Goal: Information Seeking & Learning: Learn about a topic

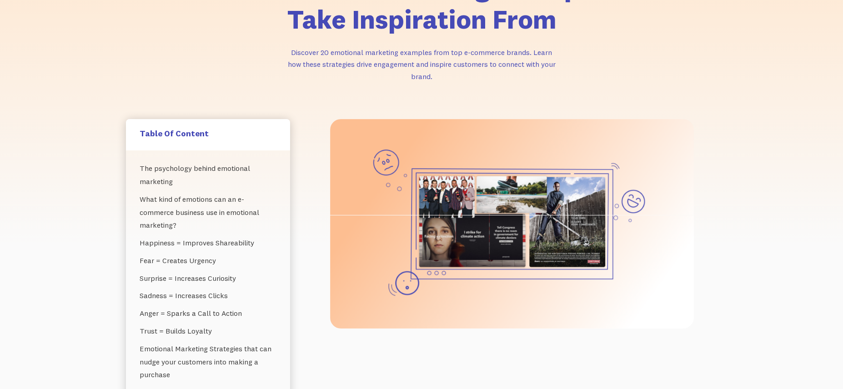
scroll to position [169, 0]
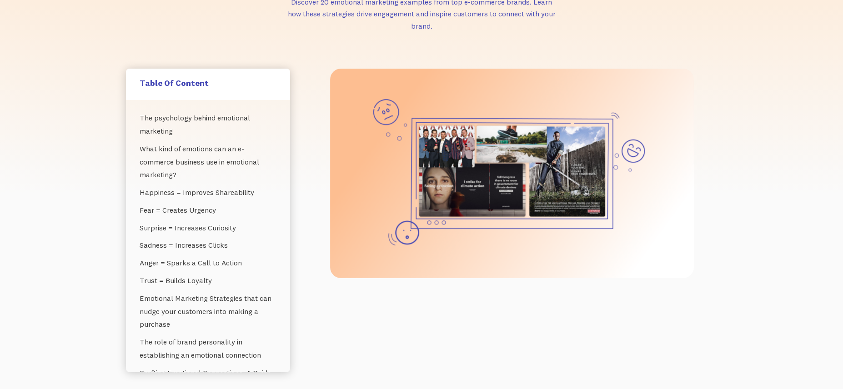
click at [493, 190] on img at bounding box center [512, 174] width 364 height 210
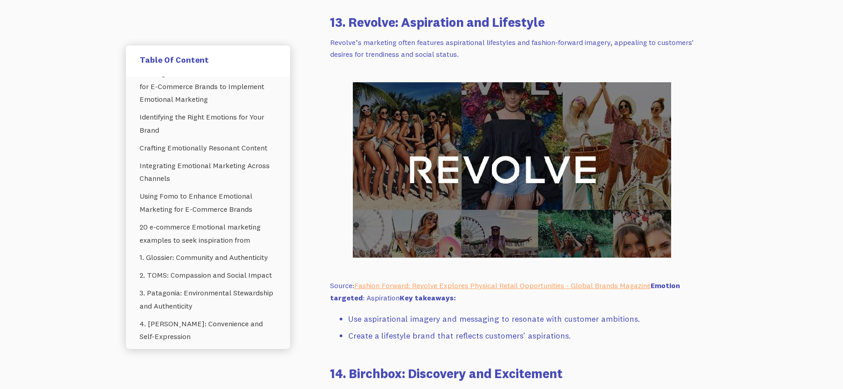
scroll to position [8779, 0]
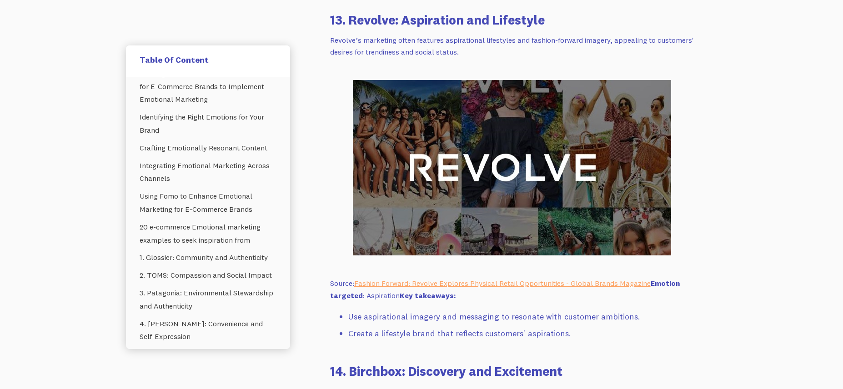
click at [407, 121] on img at bounding box center [512, 168] width 318 height 176
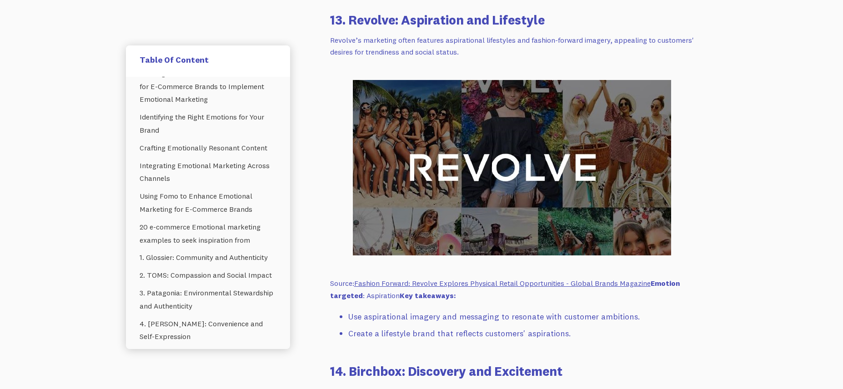
click at [413, 282] on link "Fashion Forward: Revolve Explores Physical Retail Opportunities - Global Brands…" at bounding box center [502, 283] width 297 height 9
